Goal: Ask a question: Seek information or help from site administrators or community

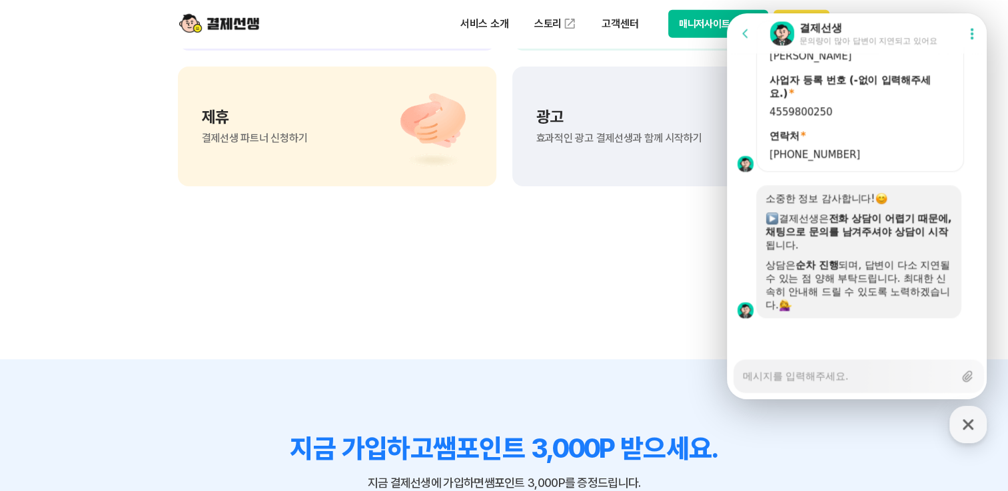
scroll to position [3330, 0]
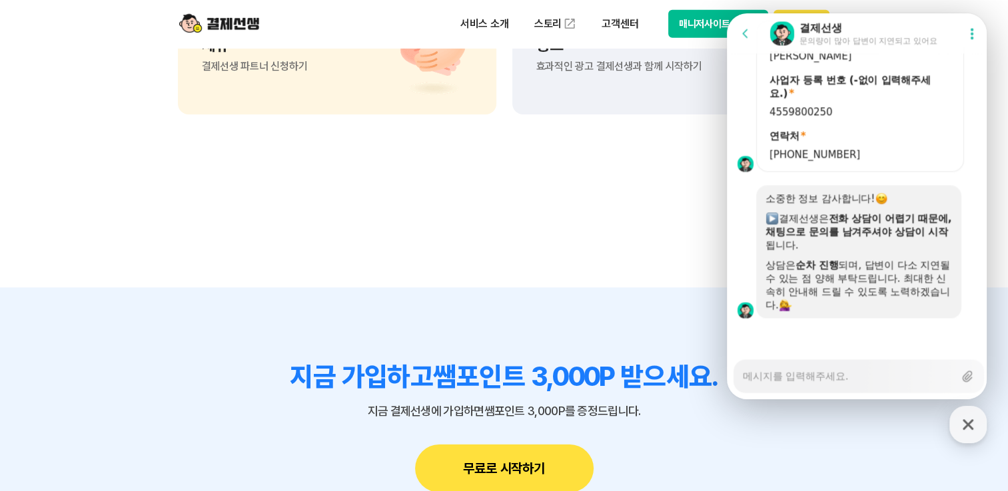
type textarea "x"
click at [834, 378] on textarea "Messenger Input Textarea" at bounding box center [847, 371] width 211 height 23
type textarea "e"
type textarea "x"
type textarea "eh"
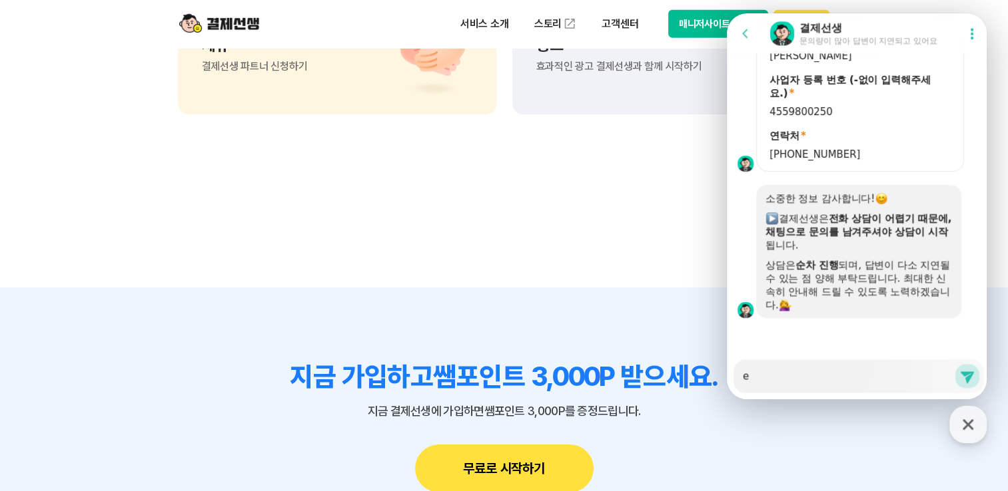
type textarea "x"
type textarea "ehd"
type textarea "x"
type textarea "ehdl"
type textarea "x"
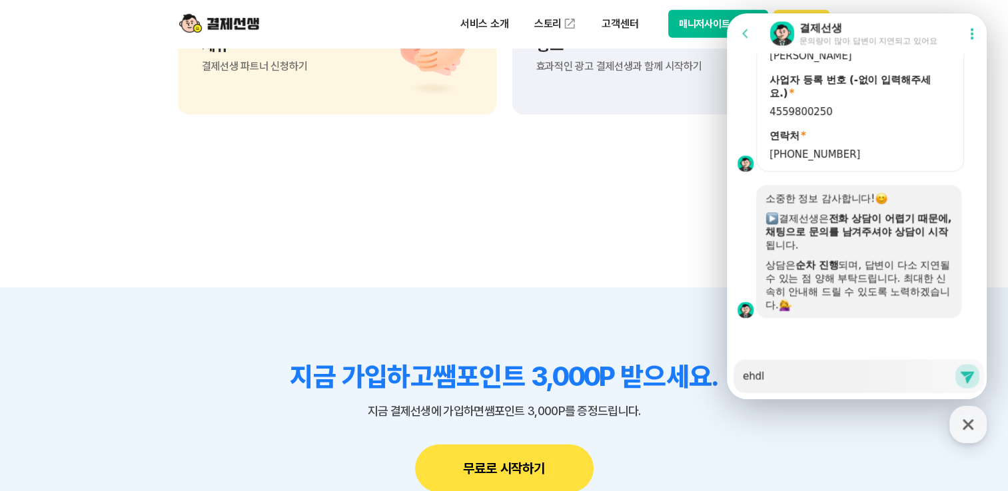
type textarea "ehdlq"
type textarea "x"
type textarea "ehdlqg"
type textarea "x"
type textarea "ehdlq"
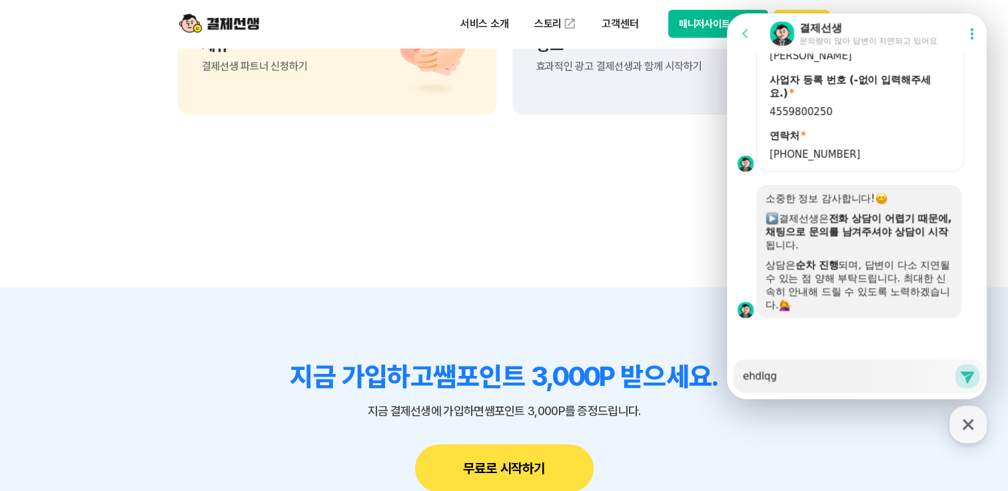
type textarea "x"
type textarea "ehdl"
type textarea "x"
type textarea "ehd"
type textarea "x"
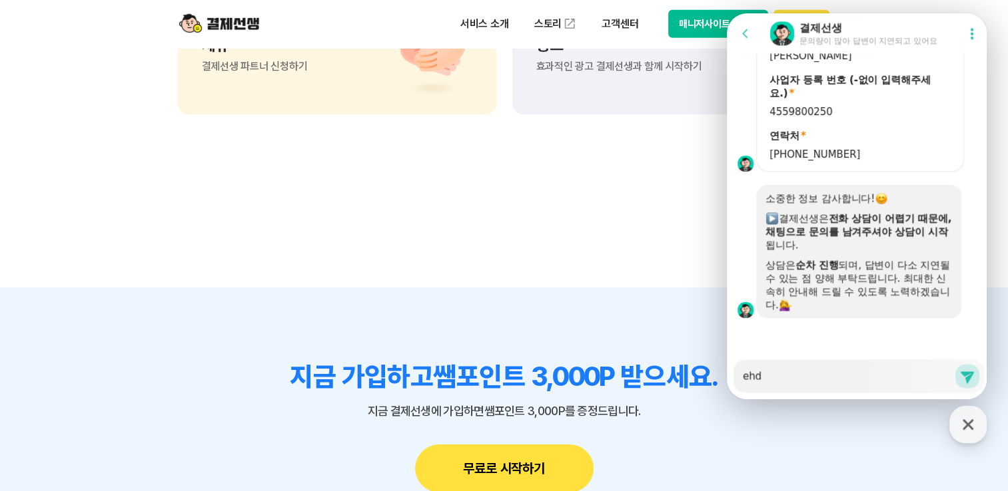
type textarea "eh"
type textarea "x"
type textarea "e"
type textarea "x"
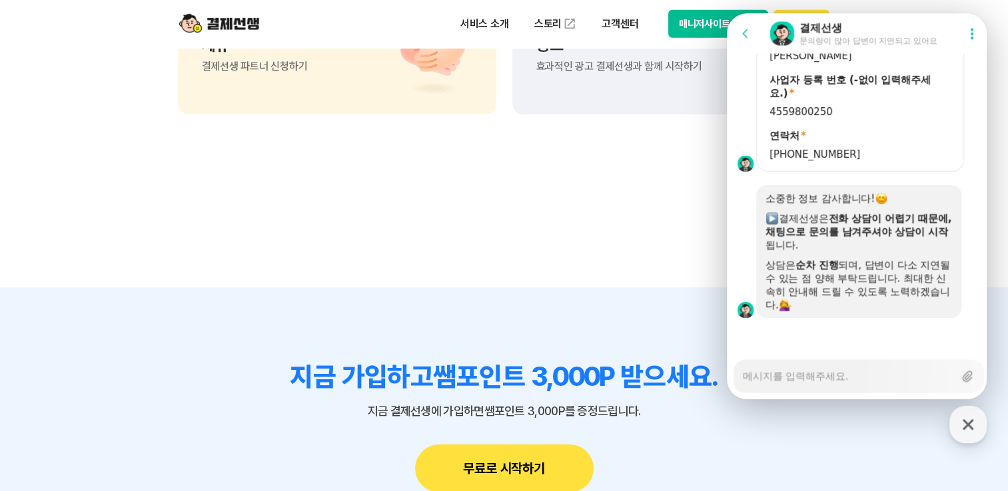
type textarea "ㄷ"
type textarea "x"
type textarea "도"
type textarea "x"
type textarea "동"
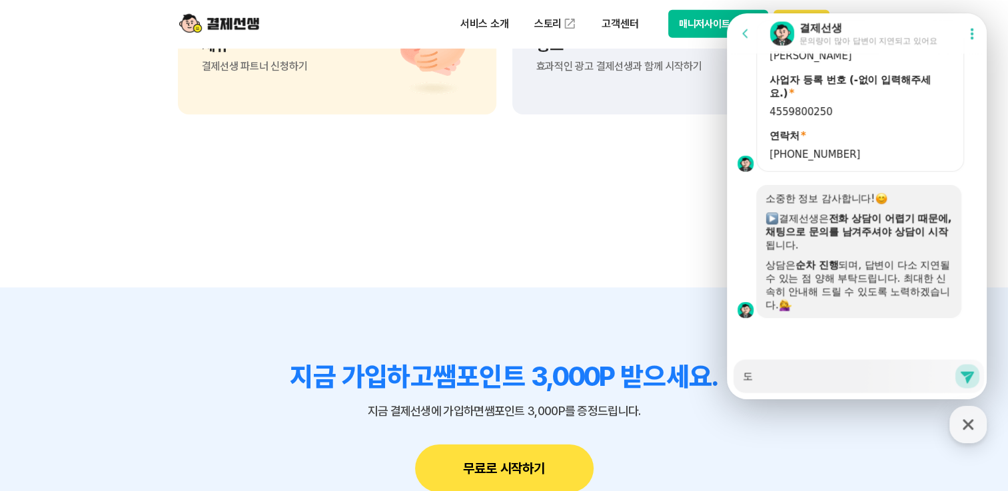
type textarea "x"
type textarea "도이"
type textarea "x"
type textarea "도입"
type textarea "x"
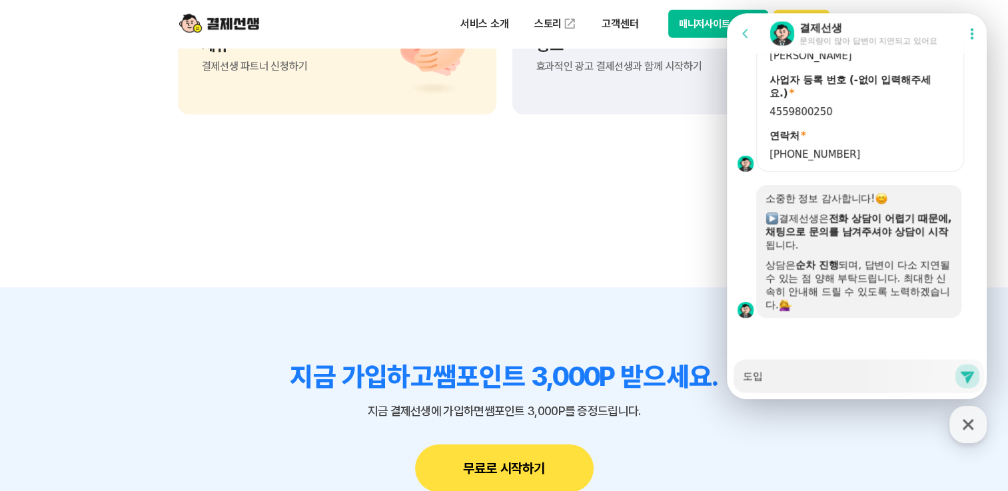
type textarea "도입ㅎ"
type textarea "x"
type textarea "도입하"
type textarea "x"
type textarea "도입학"
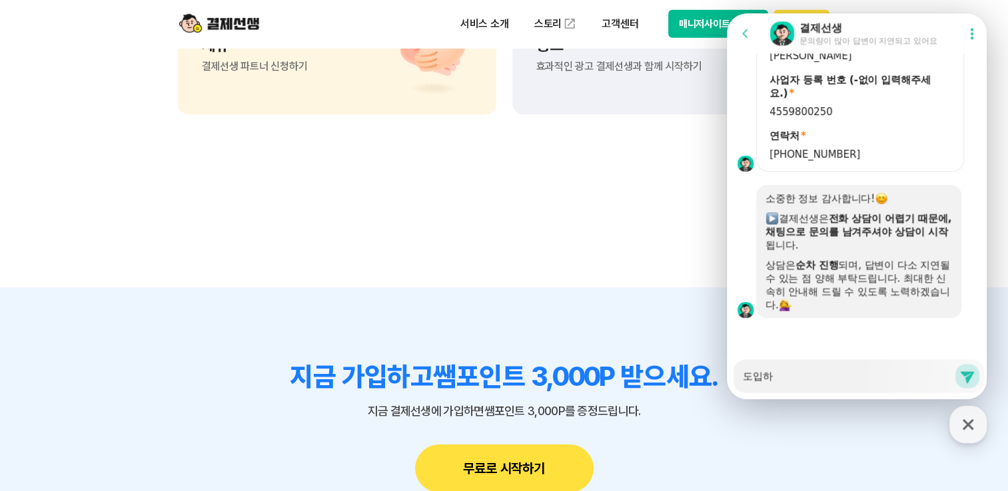
type textarea "x"
type textarea "도입하고"
type textarea "x"
type textarea "도입하고"
type textarea "x"
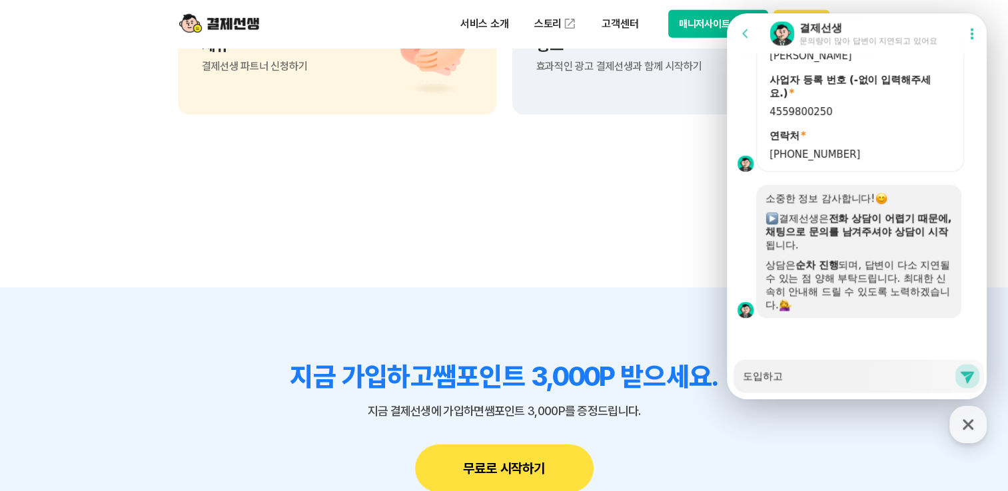
type textarea "도입하고 ㅅ"
type textarea "x"
type textarea "도입하고 시"
type textarea "x"
type textarea "도입하고 싶"
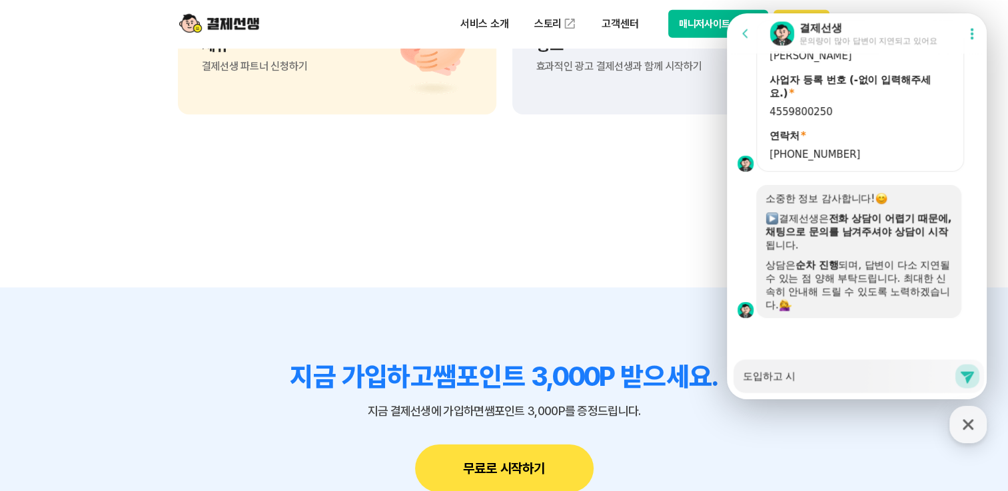
type textarea "x"
type textarea "도입하고 싶ㅇ"
type textarea "x"
type textarea "도입하고 싶어"
type textarea "x"
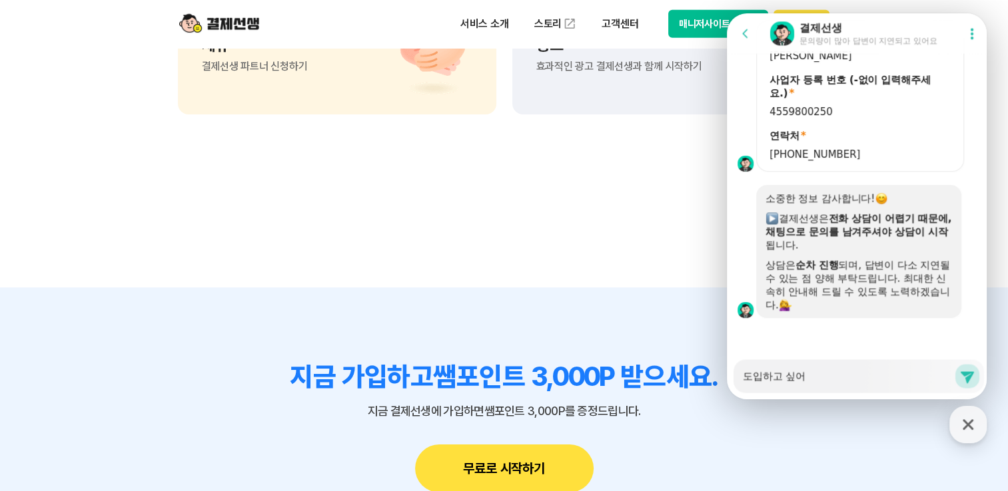
type textarea "도입하고 싶엇"
type textarea "x"
type textarea "도입하고 싶어서"
type textarea "x"
type textarea "도입하고 싶어성"
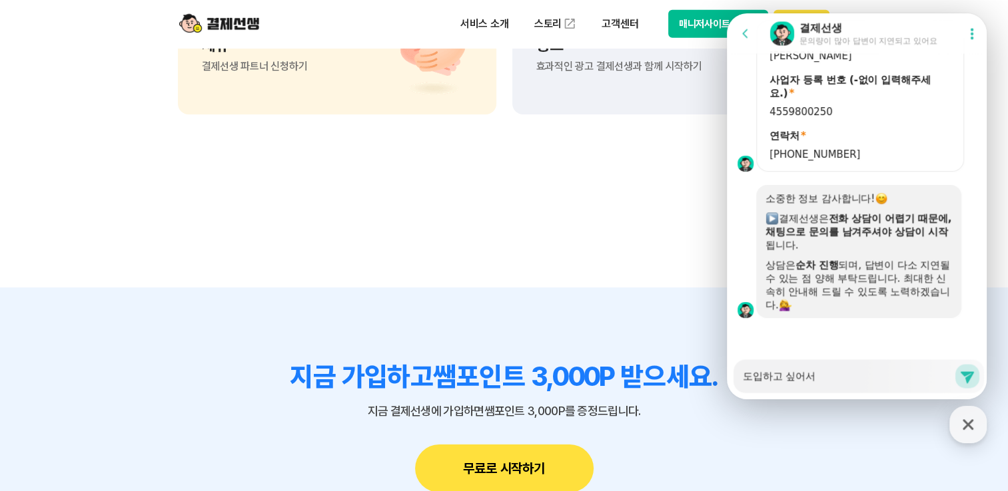
type textarea "x"
type textarea "도입하고 싶어서요"
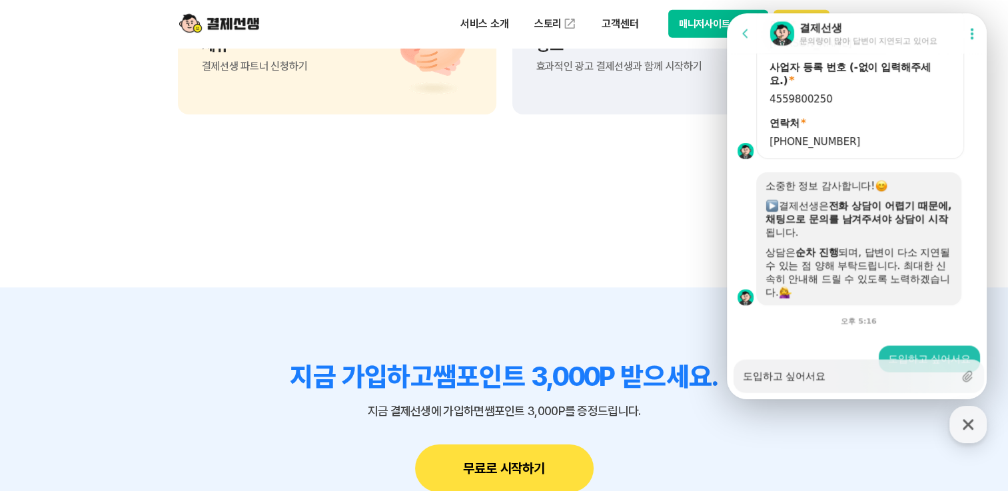
type textarea "x"
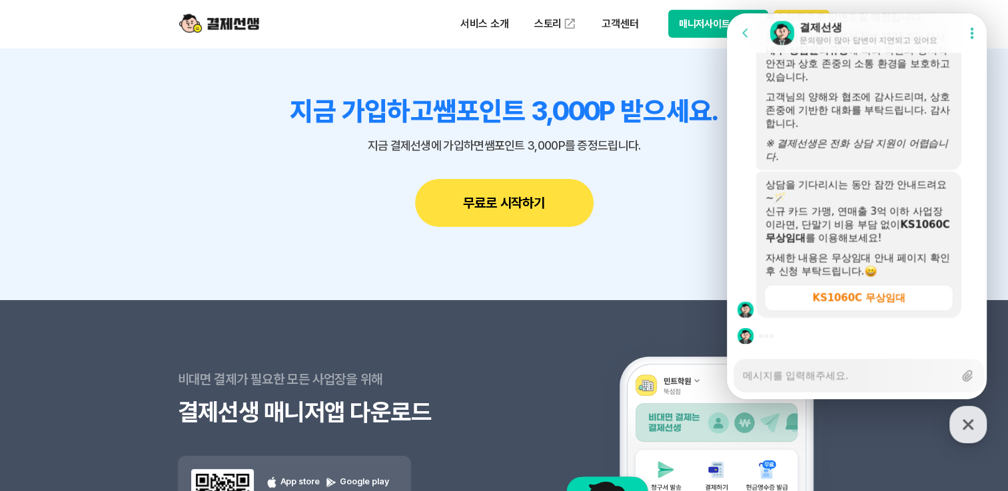
scroll to position [3596, 0]
click at [809, 380] on textarea "Messenger Input Textarea" at bounding box center [847, 371] width 211 height 23
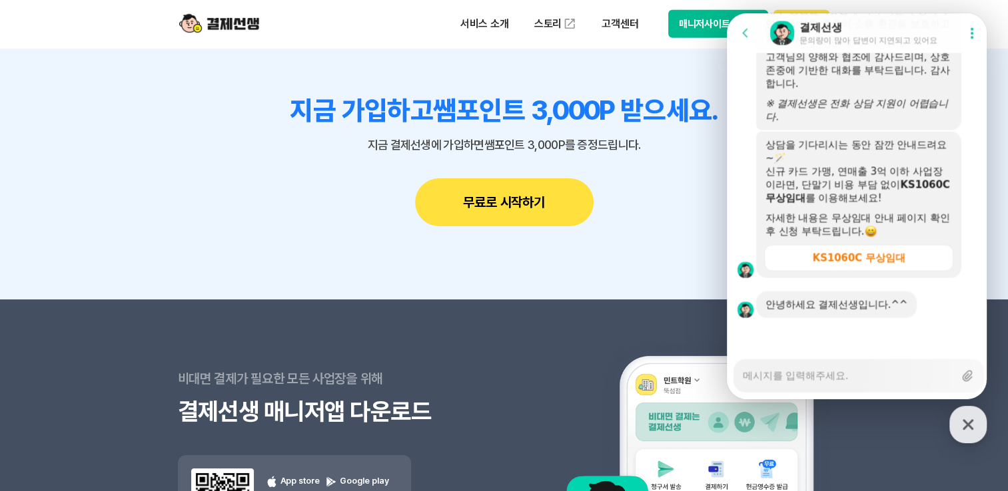
scroll to position [2621, 0]
type textarea "x"
type textarea "ㄴ"
click at [811, 379] on textarea "ㄴ" at bounding box center [847, 371] width 211 height 23
type textarea "x"
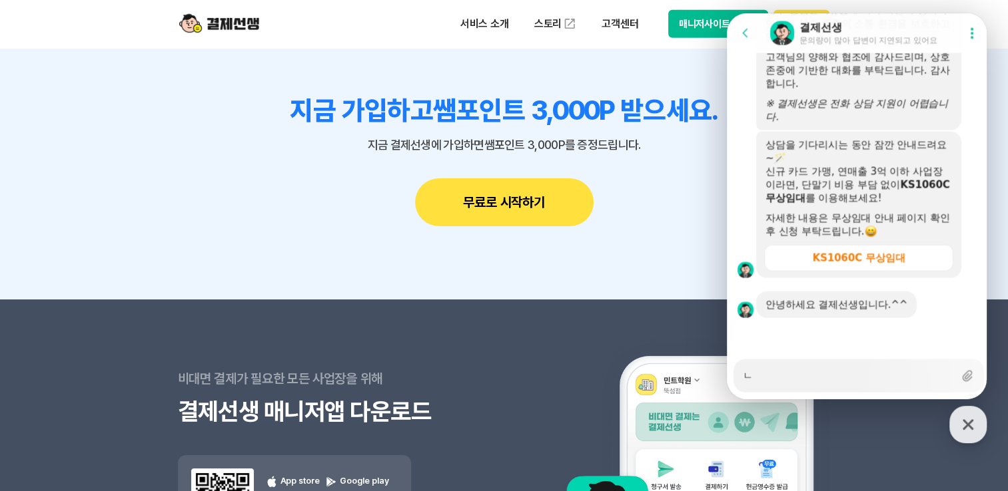
type textarea "네"
type textarea "x"
type textarea "네"
type textarea "x"
type textarea "네 도"
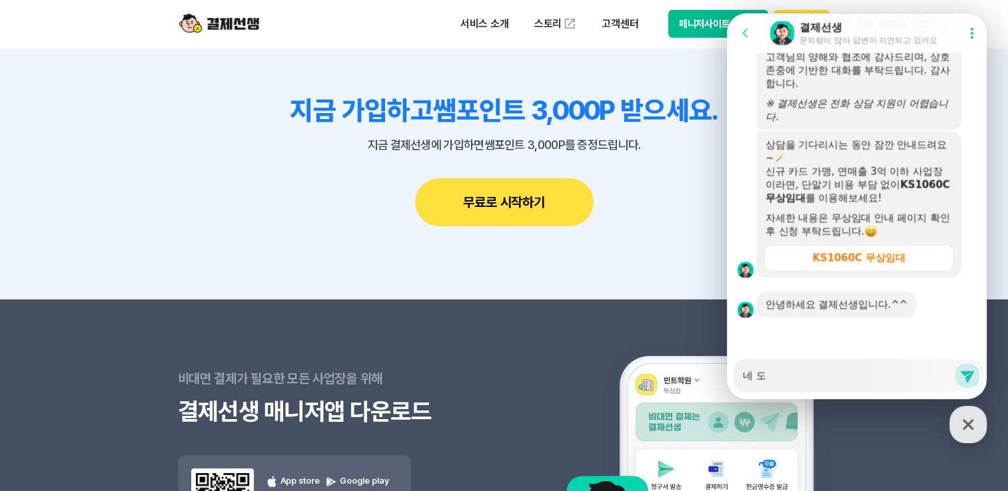
type textarea "x"
type textarea "네 도이"
type textarea "x"
type textarea "네 도입"
type textarea "x"
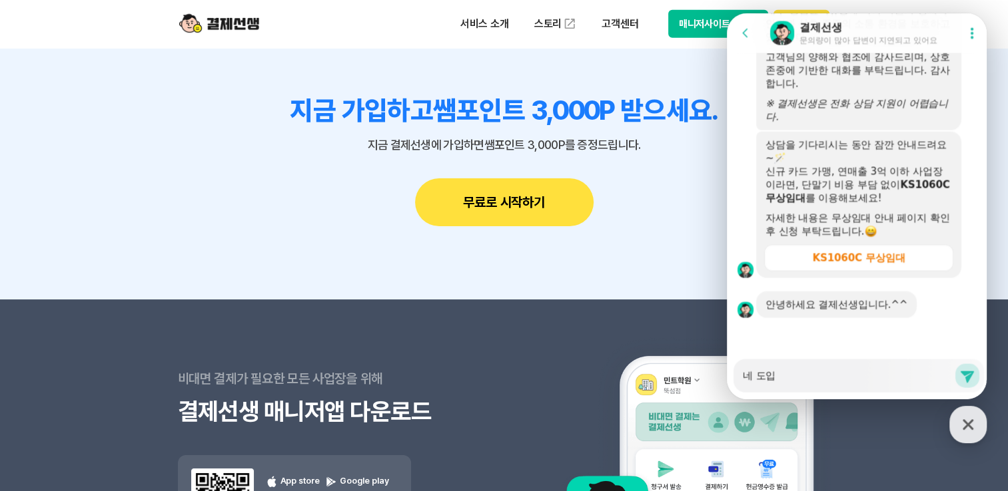
type textarea "네 도입ㅎ"
type textarea "x"
type textarea "네 도입하"
type textarea "x"
type textarea "네 도입할"
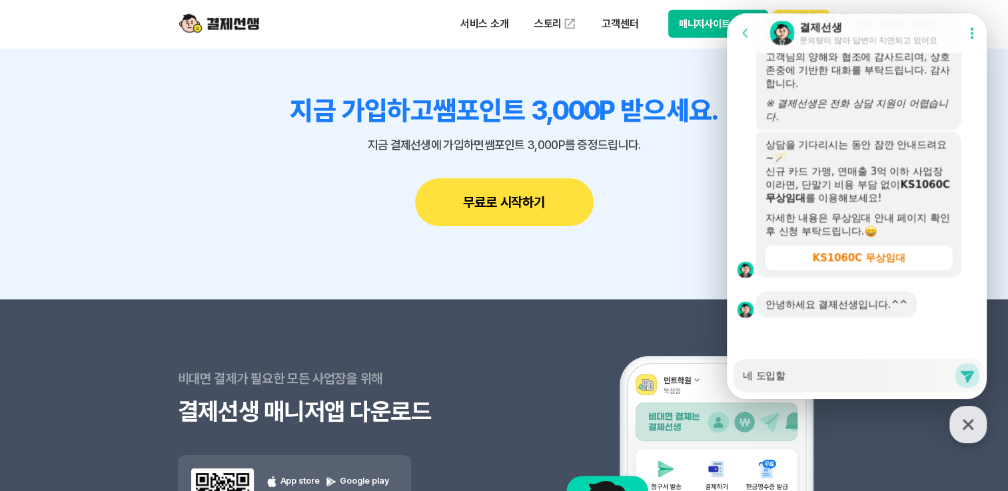
type textarea "x"
type textarea "네 도입하려"
type textarea "x"
type textarea "네 도입하력"
type textarea "x"
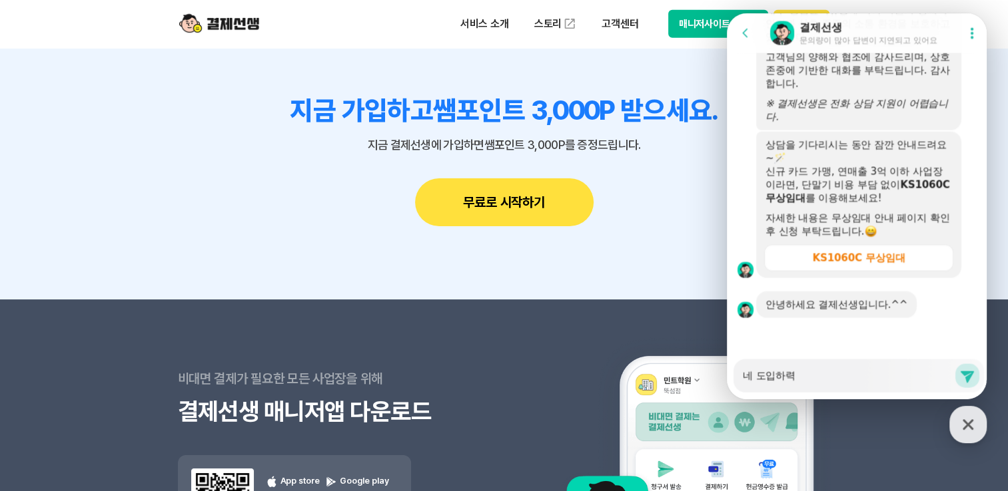
type textarea "네 도입하려고"
type textarea "x"
type textarea "네 도입하려고"
type textarea "x"
type textarea "네 도입하려고 ㅎ"
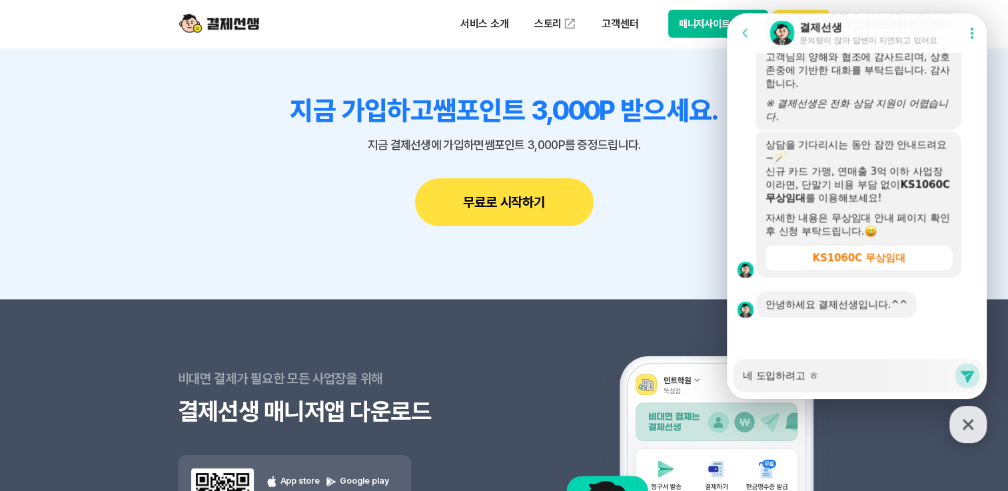
type textarea "x"
type textarea "네 도입하려고 하"
type textarea "x"
type textarea "네 도입하려고 한"
type textarea "x"
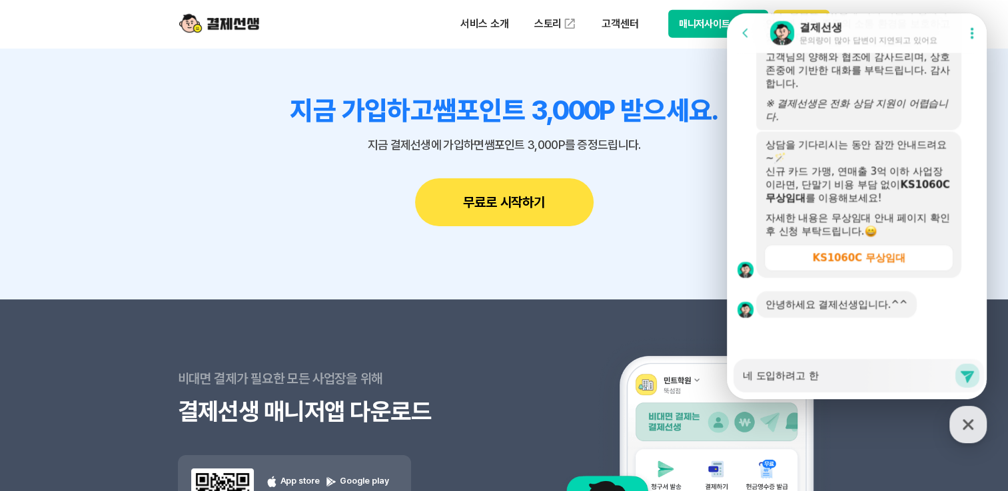
type textarea "네 도입하려고 하느"
type textarea "x"
type textarea "네 도입하려고 하는"
type textarea "x"
type textarea "네 도입하려고 하는ㄷ"
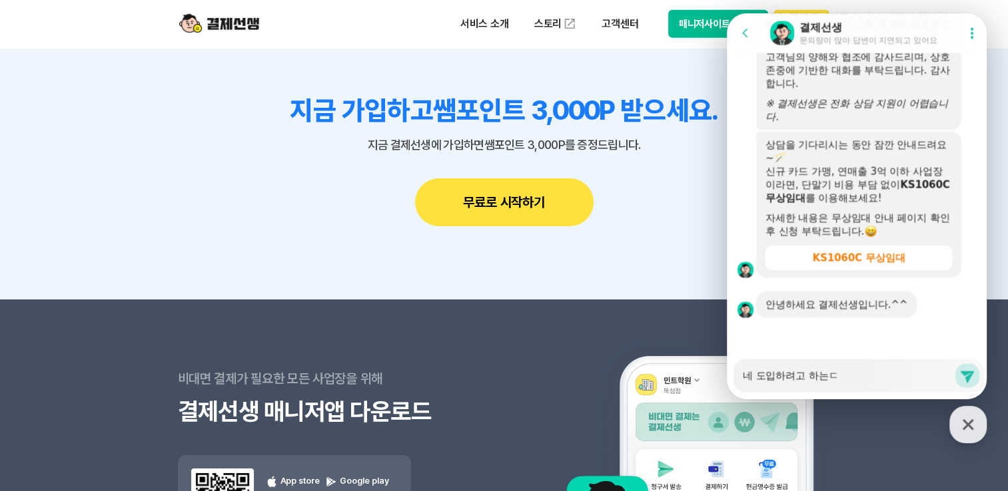
type textarea "x"
type textarea "네 도입하려고 하는데"
type textarea "x"
type textarea "네 도입하려고 하는뎅"
type textarea "x"
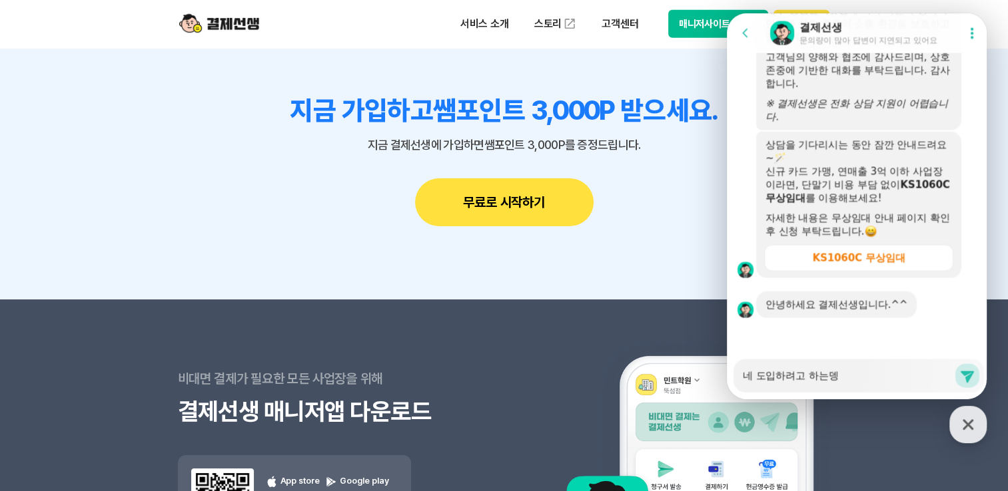
type textarea "네 도입하려고 하는데요"
type textarea "x"
type textarea "네 도입하려고 하는데요"
type textarea "x"
type textarea "네 도입하려고 하는데요 ㅈ"
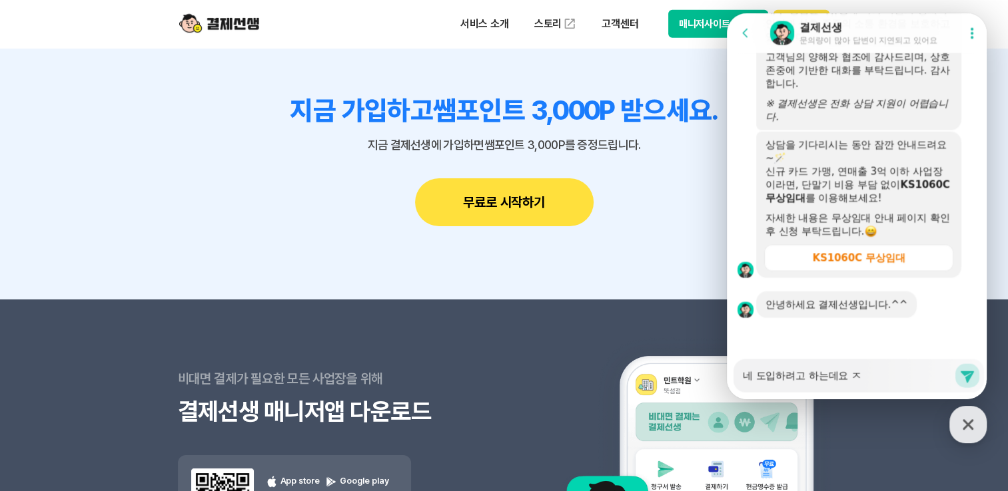
type textarea "x"
type textarea "네 도입하려고 하는데요 저"
type textarea "x"
type textarea "네 도입하려고 하는데요 절"
type textarea "x"
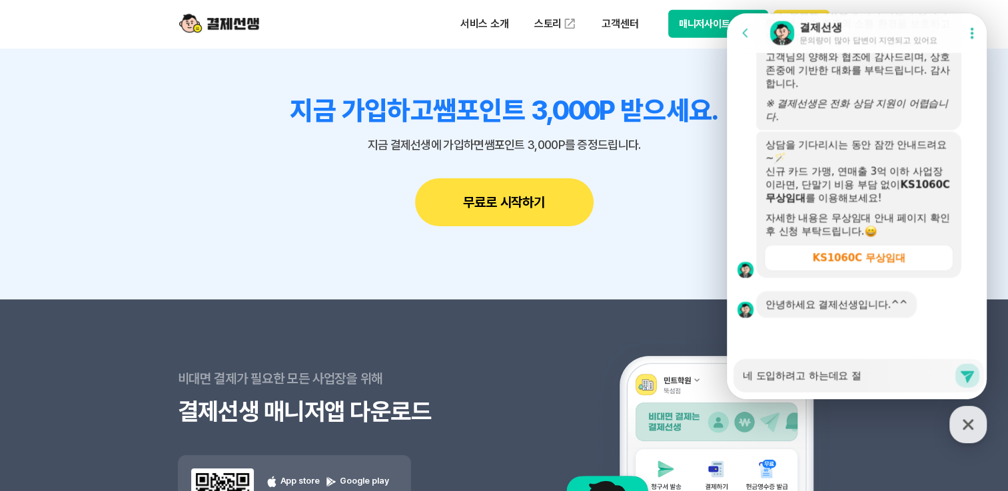
type textarea "네 도입하려고 하는데요 절ㅊ"
type textarea "x"
type textarea "네 도입하려고 하는데요 절차"
type textarea "x"
type textarea "네 도입하려고 하는데요 절착"
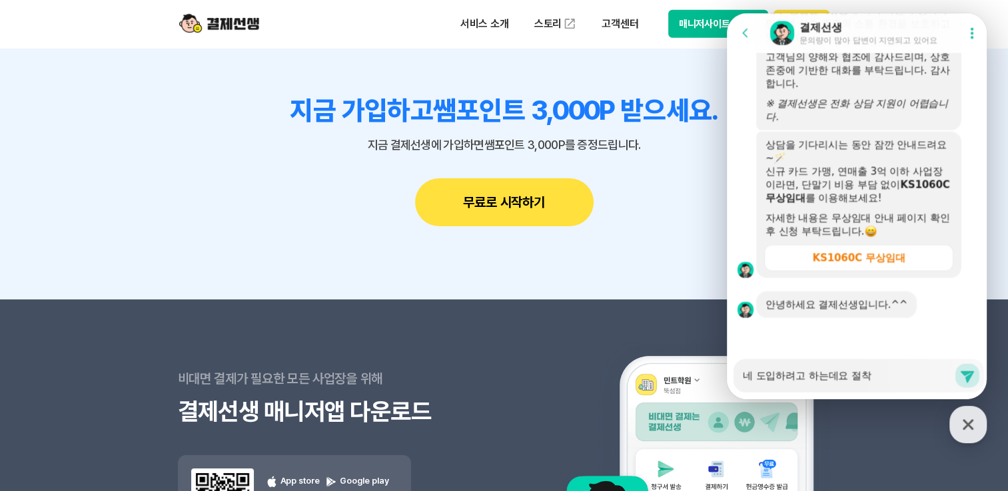
type textarea "x"
type textarea "네 도입하려고 하는데요 절차가"
type textarea "x"
type textarea "네 도입하려고 하는데요 절차가 ㄱ"
type textarea "x"
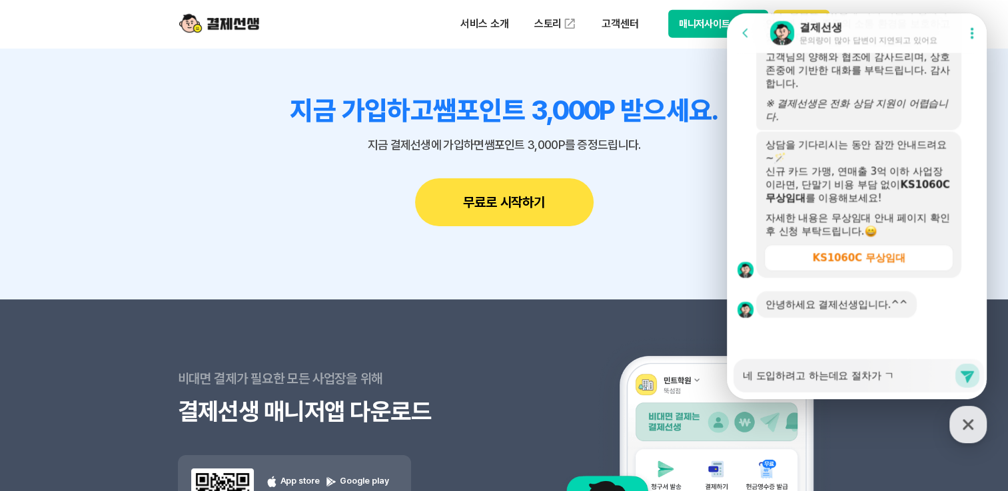
type textarea "네 도입하려고 하는데요 절차가 구"
type textarea "x"
type textarea "네 도입하려고 하는데요 절차가 궁"
type textarea "x"
type textarea "네 도입하려고 하는데요 절차가 궁ㄱ"
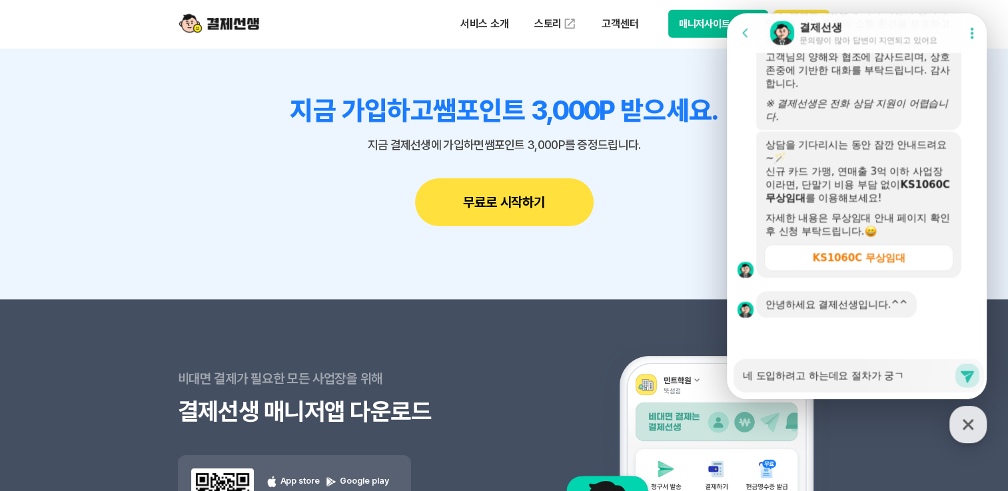
type textarea "x"
type textarea "네 도입하려고 하는데요 절차가 궁그"
type textarea "x"
type textarea "네 도입하려고 하는데요 절차가 궁급"
type textarea "x"
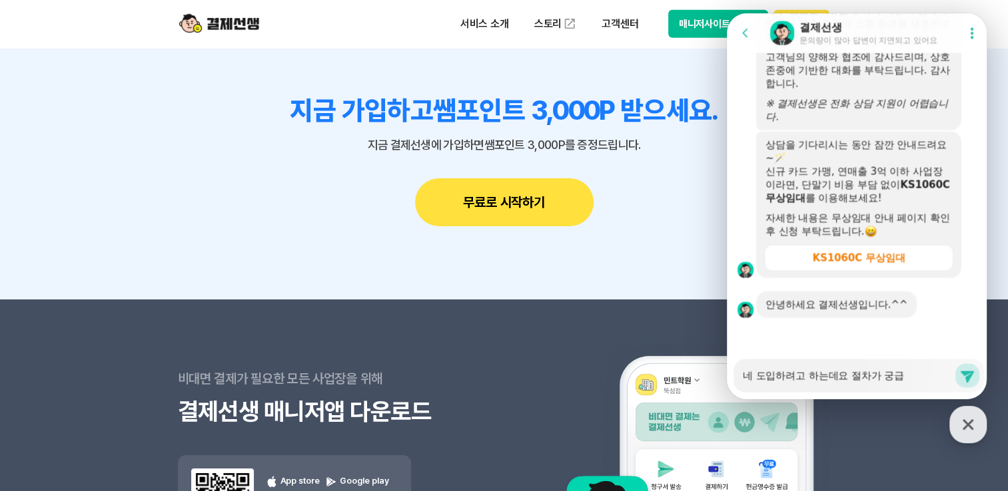
type textarea "네 도입하려고 하는데요 절차가 궁급ㅎ"
type textarea "x"
type textarea "네 도입하려고 하는데요 절차가 궁급"
type textarea "x"
type textarea "네 도입하려고 하는데요 절차가 궁"
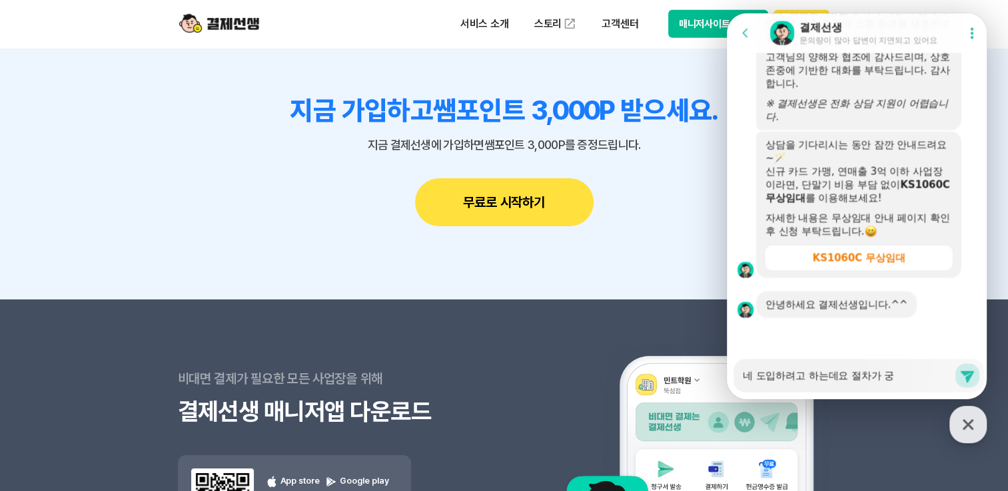
type textarea "x"
type textarea "네 도입하려고 하는데요 절차가 궁ㄱ"
type textarea "x"
type textarea "네 도입하려고 하는데요 절차가 궁그"
type textarea "x"
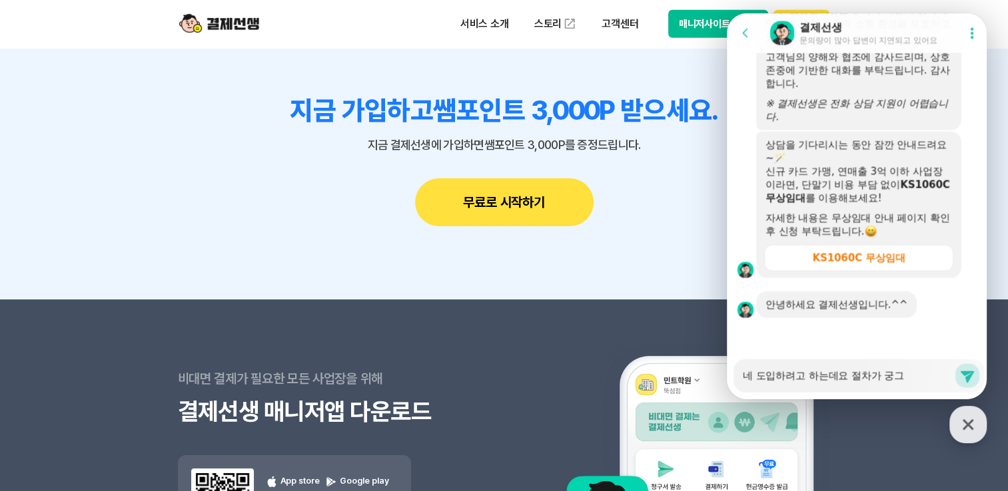
type textarea "네 도입하려고 하는데요 절차가 궁금"
type textarea "x"
type textarea "네 도입하려고 하는데요 절차가 궁금ㅎ"
type textarea "x"
type textarea "네 도입하려고 하는데요 절차가 궁금하"
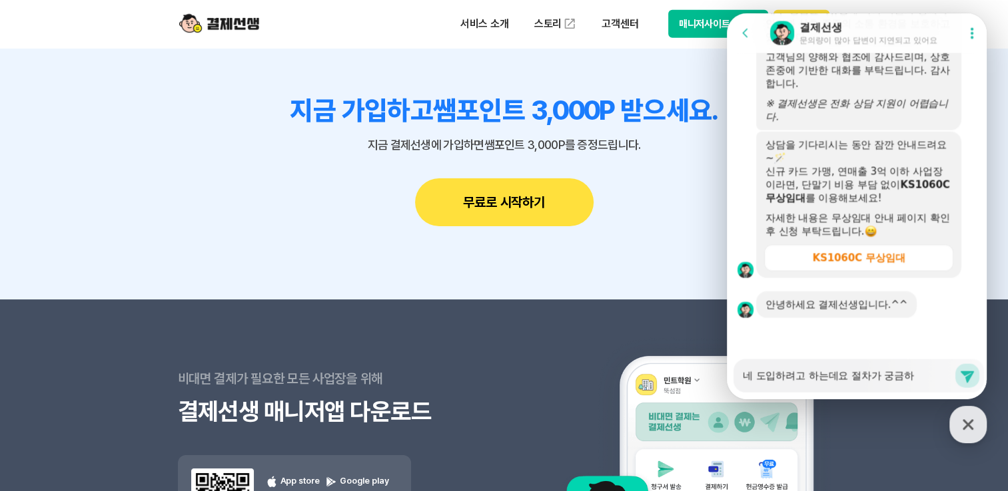
type textarea "x"
type textarea "네 도입하려고 하는데요 절차가 궁금합"
type textarea "x"
type textarea "네 도입하려고 하는데요 절차가 궁금합ㄴ"
type textarea "x"
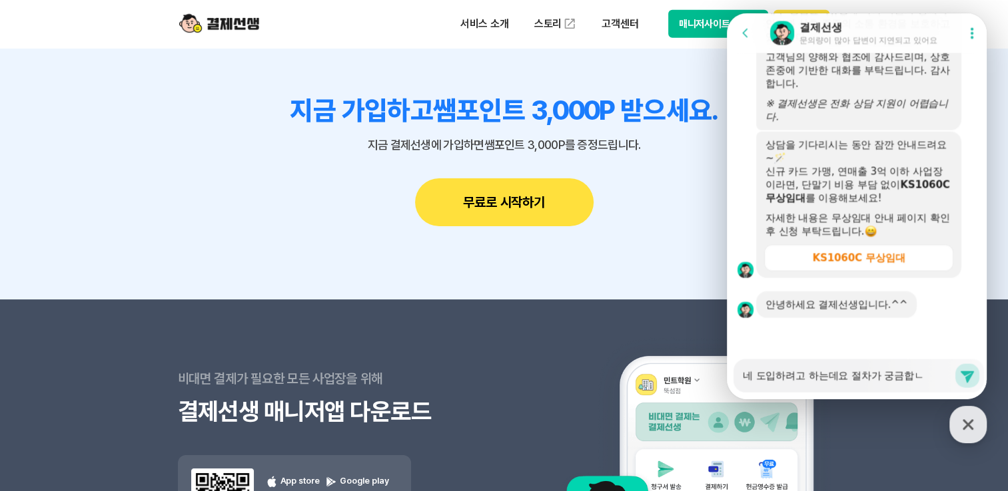
type textarea "네 도입하려고 하는데요 절차가 궁금합니"
type textarea "x"
type textarea "네 도입하려고 하는데요 절차가 궁금합니다"
type textarea "x"
type textarea "네 도입하려고 하는데요 절차가 궁금합니다."
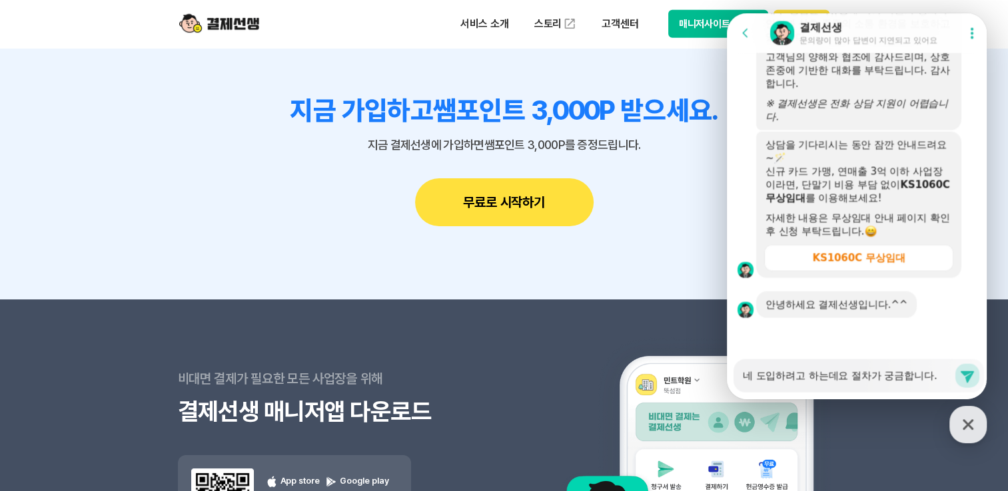
type textarea "x"
type textarea "네 도입하려고 하는데요 절차가 궁금합니다. ㅎ"
type textarea "x"
type textarea "네 도입하려고 하는데요 절차가 궁금합니다. 호"
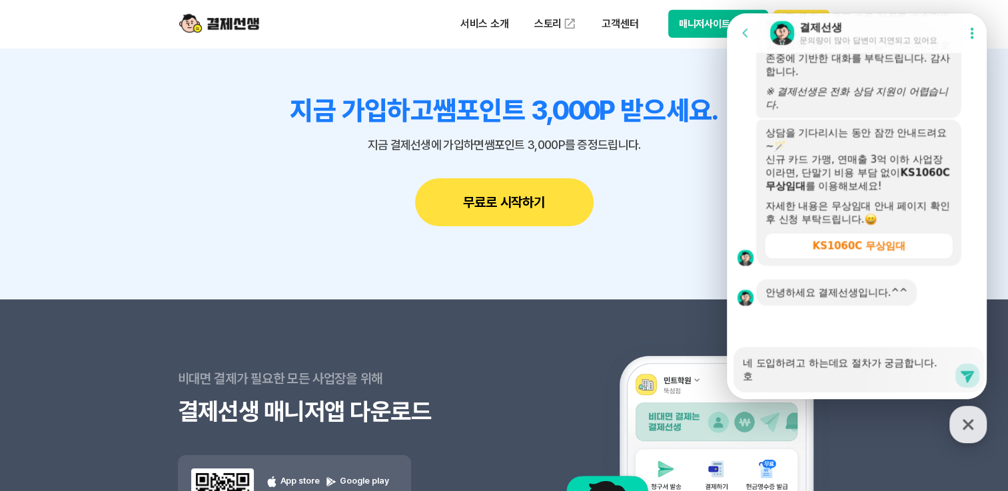
type textarea "x"
type textarea "네 도입하려고 하는데요 절차가 궁금합니다. 혹"
type textarea "x"
type textarea "네 도입하려고 하는데요 절차가 궁금합니다. 혻"
type textarea "x"
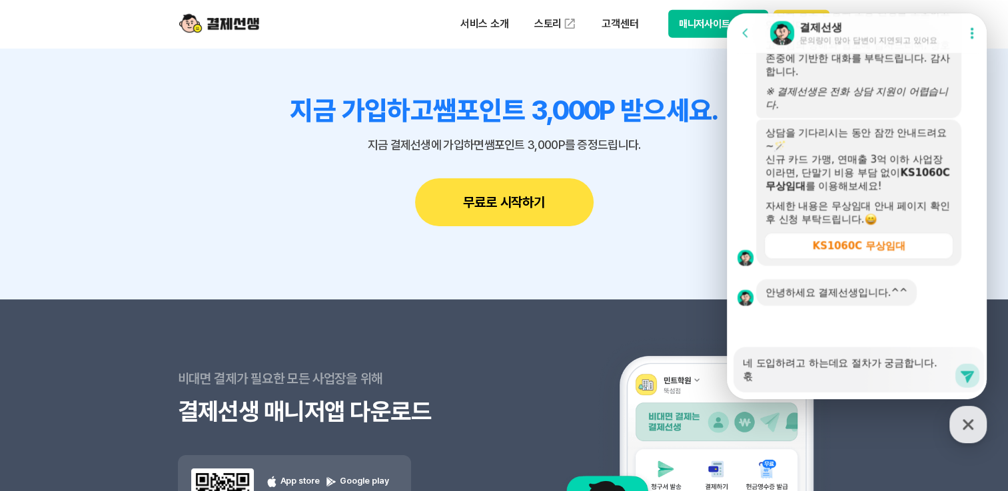
type textarea "네 도입하려고 하는데요 절차가 궁금합니다. 혹시"
type textarea "x"
type textarea "네 도입하려고 하는데요 절차가 궁금합니다. 혹시"
type textarea "x"
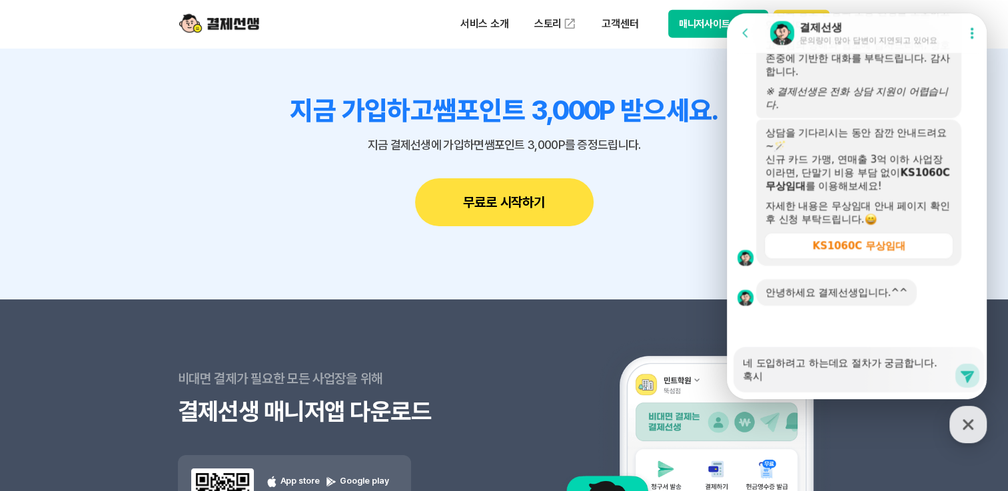
type textarea "네 도입하려고 하는데요 절차가 궁금합니다. 혹시 ㄱ"
type textarea "x"
type textarea "네 도입하려고 하는데요 절차가 궁금합니다. 혹시 겨"
type textarea "x"
type textarea "네 도입하려고 하는데요 절차가 궁금합니다. 혹시 결"
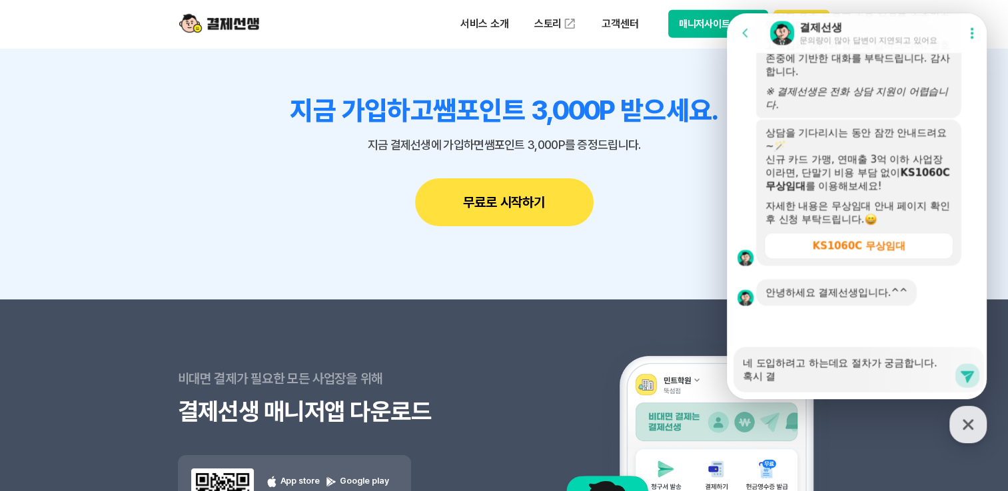
type textarea "x"
type textarea "네 도입하려고 하는데요 절차가 궁금합니다. 혹시 결ㅈ"
type textarea "x"
type textarea "네 도입하려고 하는데요 절차가 궁금합니다. 혹시 결제"
type textarea "x"
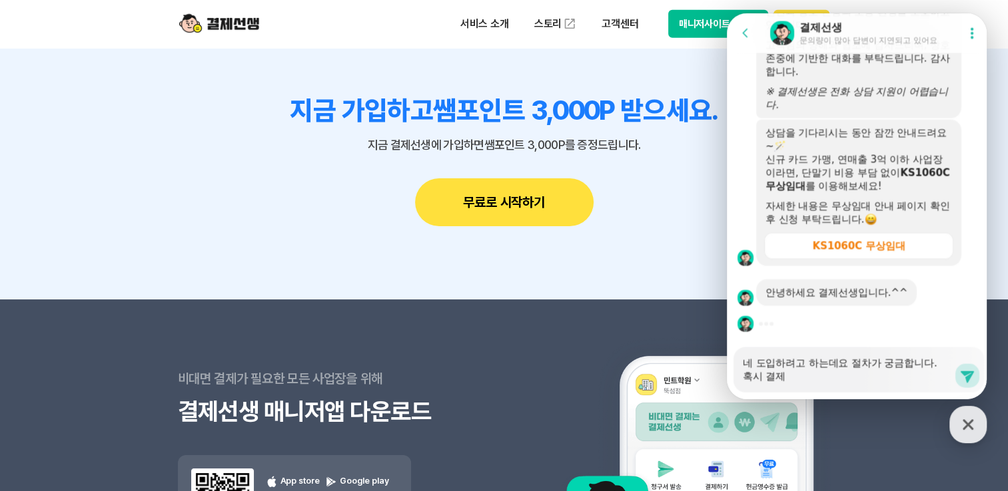
type textarea "네 도입하려고 하는데요 절차가 궁금합니다. 혹시 결젰"
type textarea "x"
type textarea "네 도입하려고 하는데요 절차가 궁금합니다. 혹시 결제"
type textarea "x"
type textarea "네 도입하려고 하는데요 절차가 궁금합니다. 혹시 결젯"
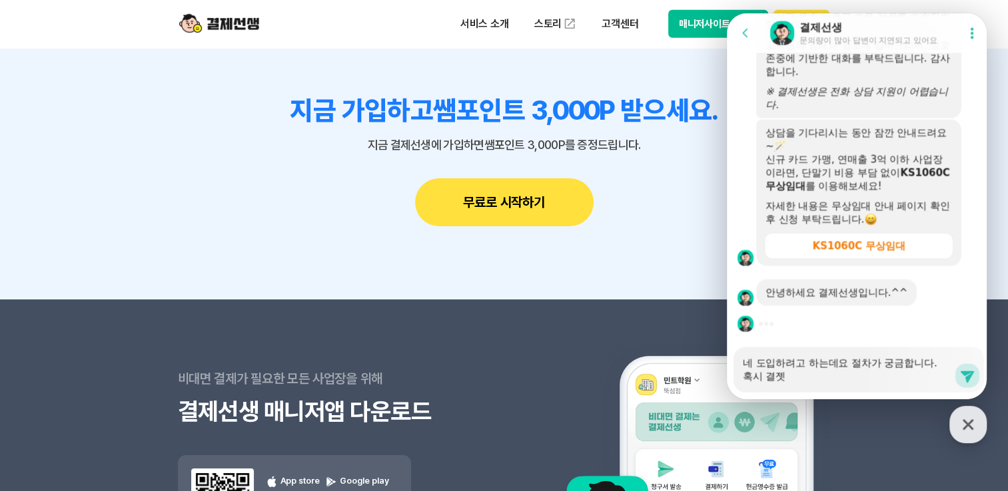
type textarea "x"
type textarea "네 도입하려고 하는데요 절차가 궁금합니다. 혹시 결제시"
type textarea "x"
type textarea "네 도입하려고 하는데요 절차가 궁금합니다. 혹시 결제시"
type textarea "x"
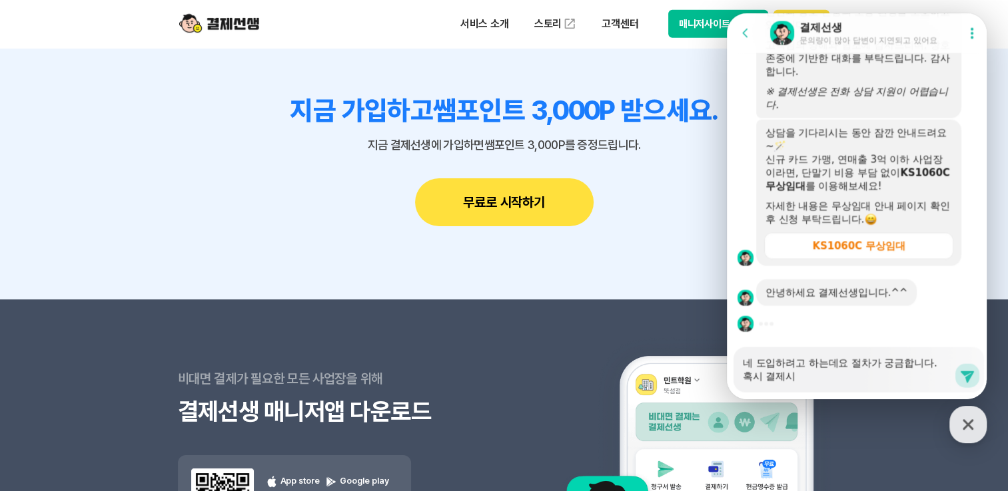
type textarea "네 도입하려고 하는데요 절차가 궁금합니다. 혹시 결제시 ㄸ"
type textarea "x"
type textarea "네 도입하려고 하는데요 절차가 궁금합니다. 혹시 결제시 따"
type textarea "x"
type textarea "네 도입하려고 하는데요 절차가 궁금합니다. 혹시 결제시 딸"
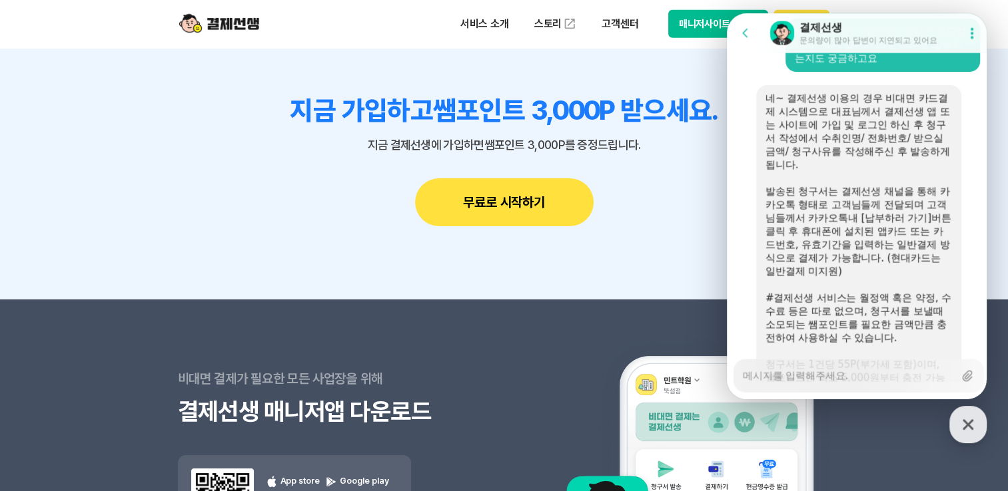
scroll to position [2895, 0]
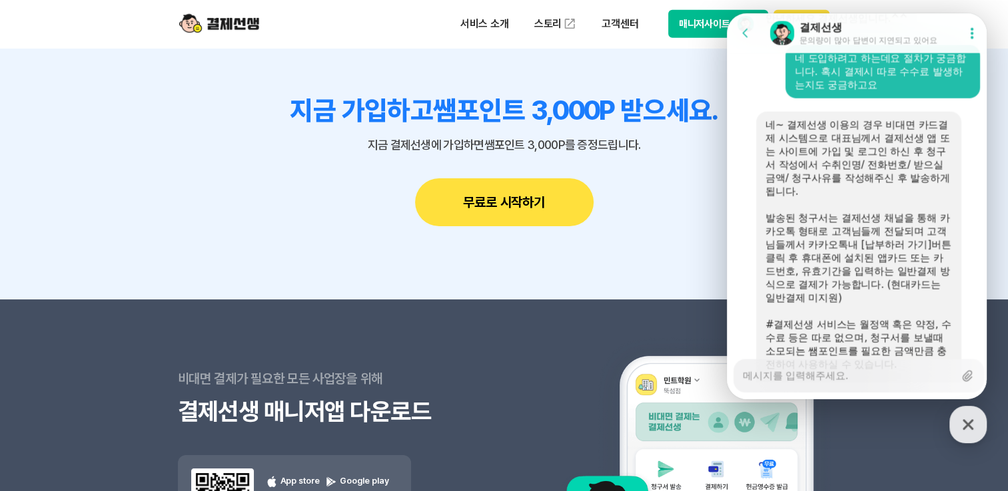
drag, startPoint x: 843, startPoint y: 156, endPoint x: 902, endPoint y: 322, distance: 176.1
click at [902, 322] on div "네~ 결제선생 이용의 경우 비대면 카드결제 시스템으로 대표님께서 결제선생 앱 또는 사이트에 가입 및 로그인 하신 후 청구서 작성에서 수취인명/…" at bounding box center [858, 352] width 186 height 466
drag, startPoint x: 902, startPoint y: 322, endPoint x: 855, endPoint y: 313, distance: 48.2
click at [855, 305] on div "발송된 청구서는 결제선생 채널을 통해 카카오톡 형태로 고객님들께 전달되며 고객님들께서 카카오톡내 [납부하러 가기]버튼 클릭 후 휴대폰에 설치된…" at bounding box center [858, 258] width 186 height 93
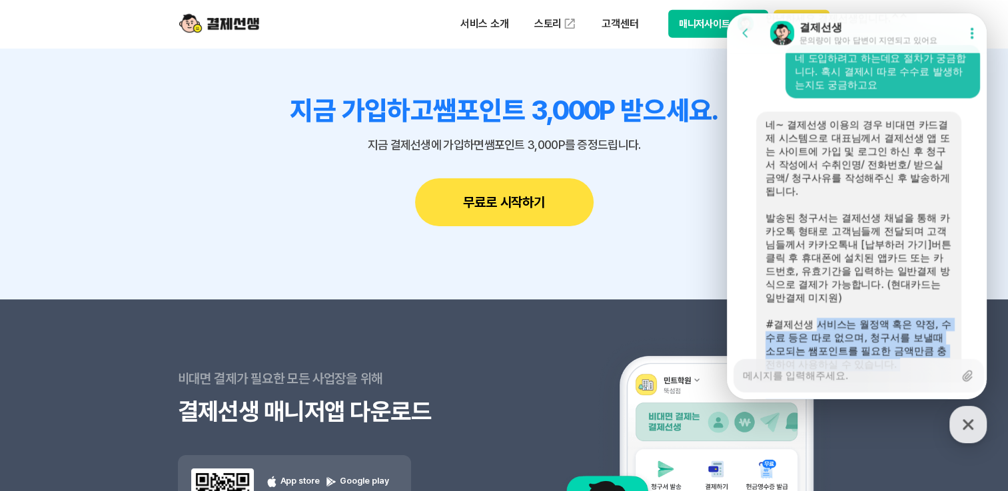
drag, startPoint x: 818, startPoint y: 337, endPoint x: 933, endPoint y: 366, distance: 118.2
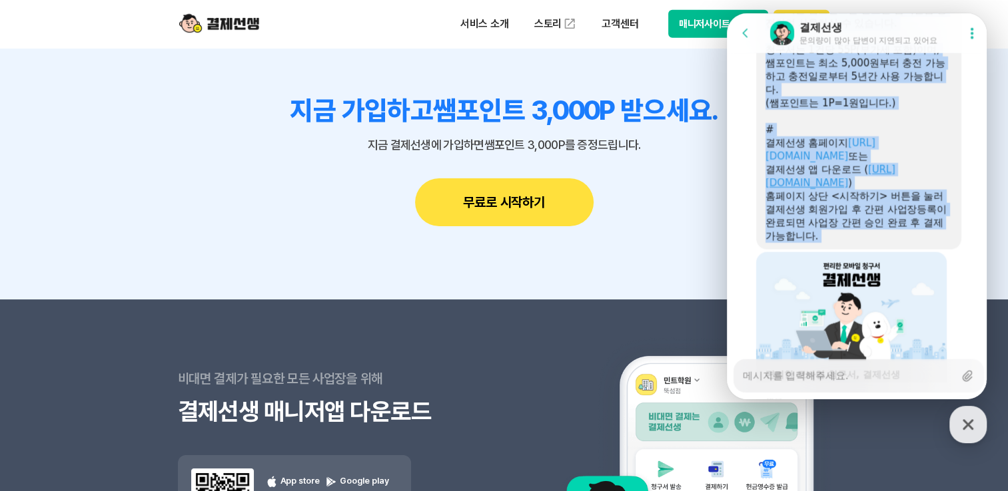
scroll to position [3228, 0]
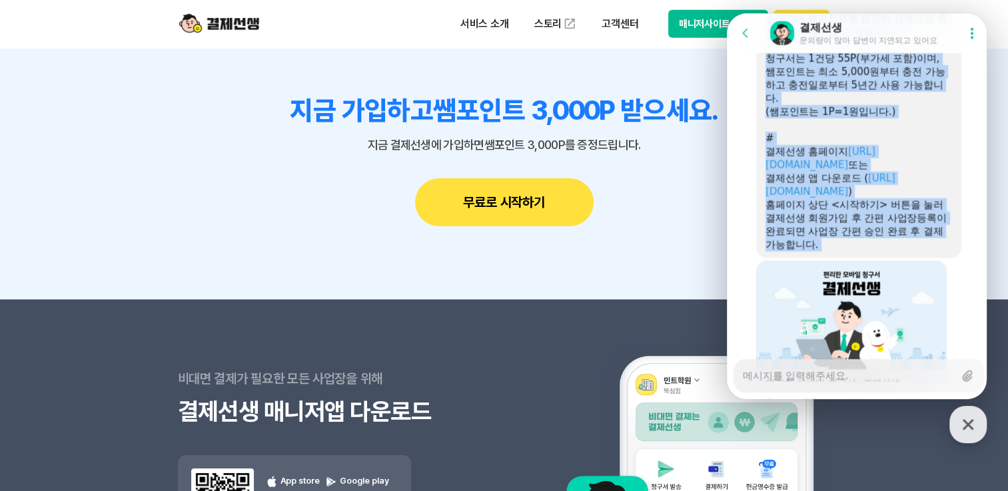
click at [904, 173] on div "결제선생 앱 다운로드 ( https://payssam.kr/appdownload )" at bounding box center [858, 185] width 186 height 27
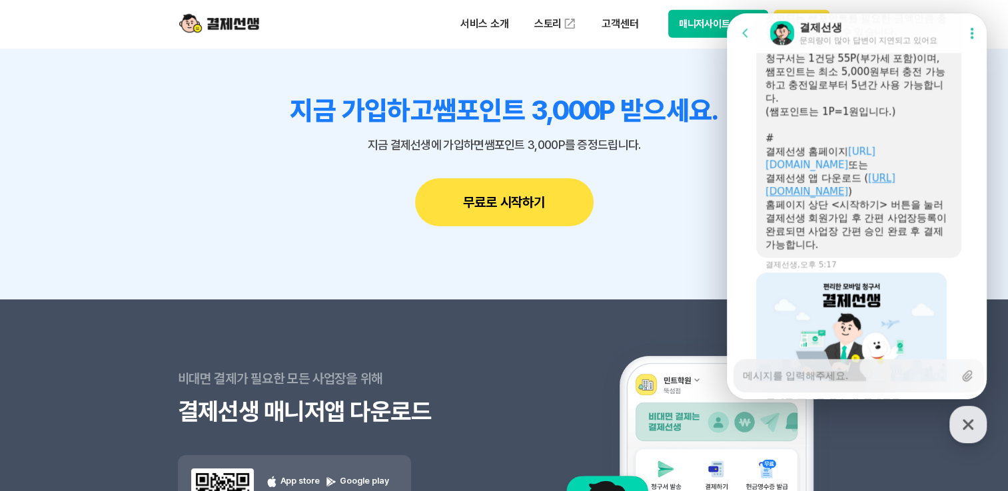
click at [895, 194] on link "https://payssam.kr/appdownload" at bounding box center [830, 184] width 130 height 25
